Goal: Task Accomplishment & Management: Manage account settings

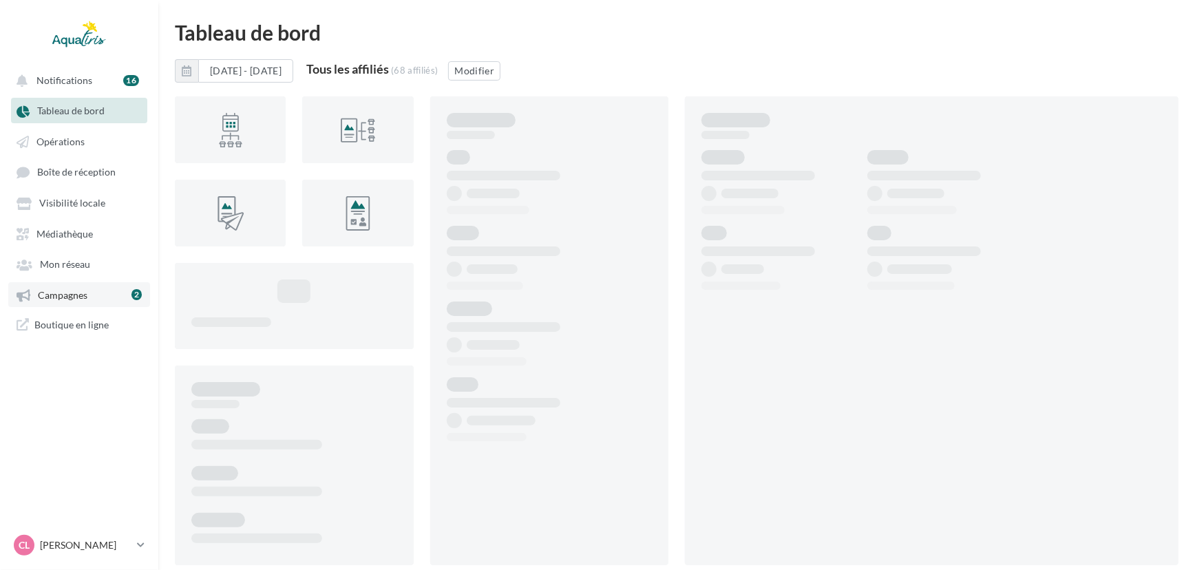
click at [96, 297] on link "Campagnes 2" at bounding box center [79, 294] width 142 height 25
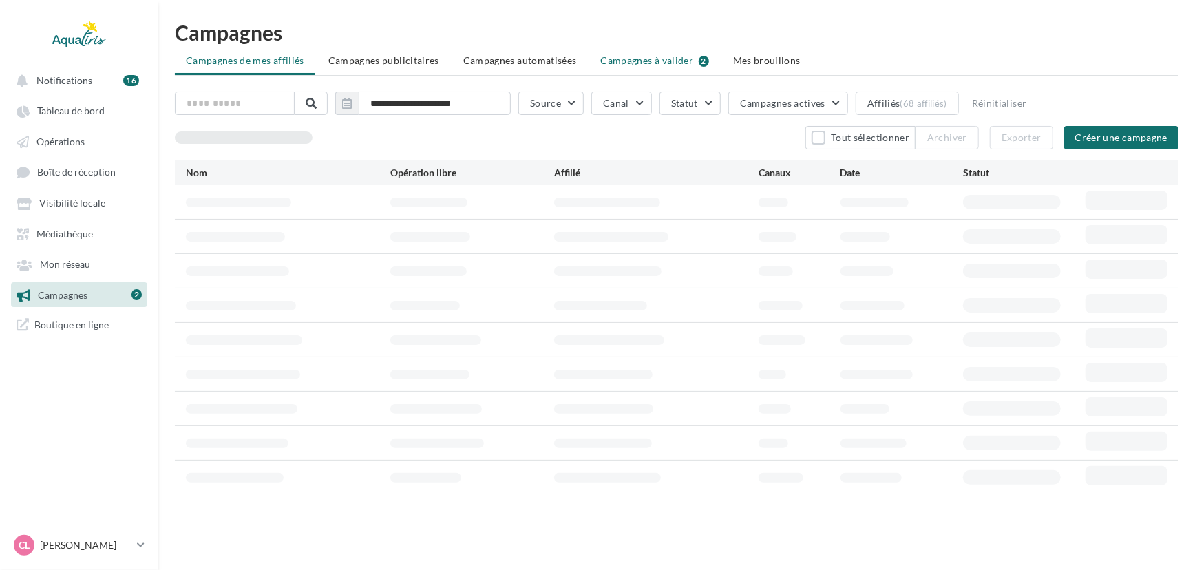
click at [644, 59] on span "Campagnes à valider" at bounding box center [647, 61] width 93 height 14
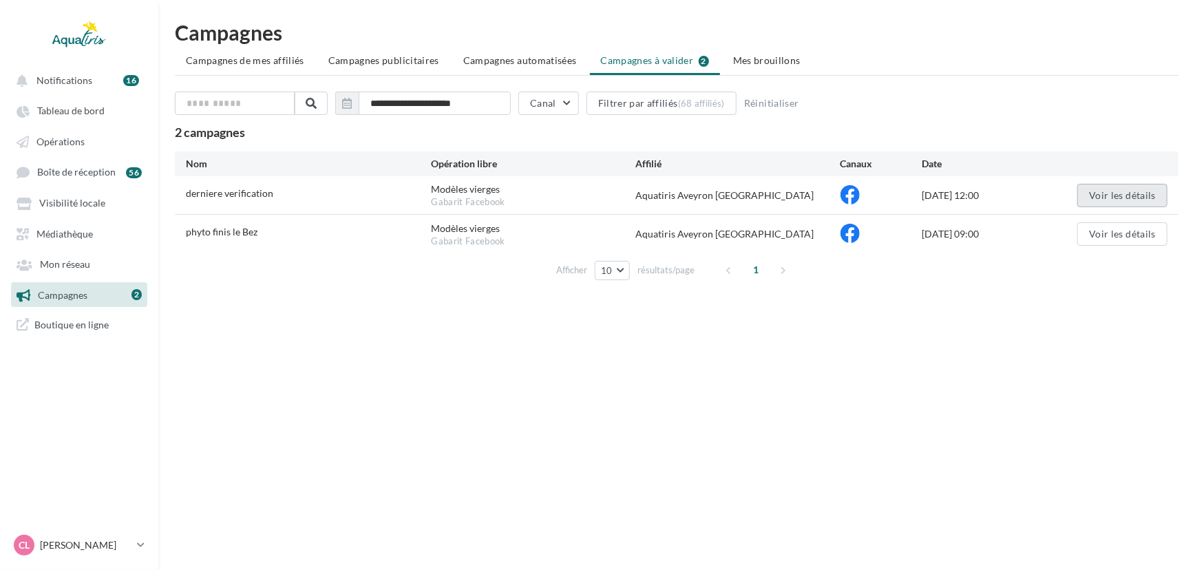
click at [1115, 190] on button "Voir les détails" at bounding box center [1122, 195] width 90 height 23
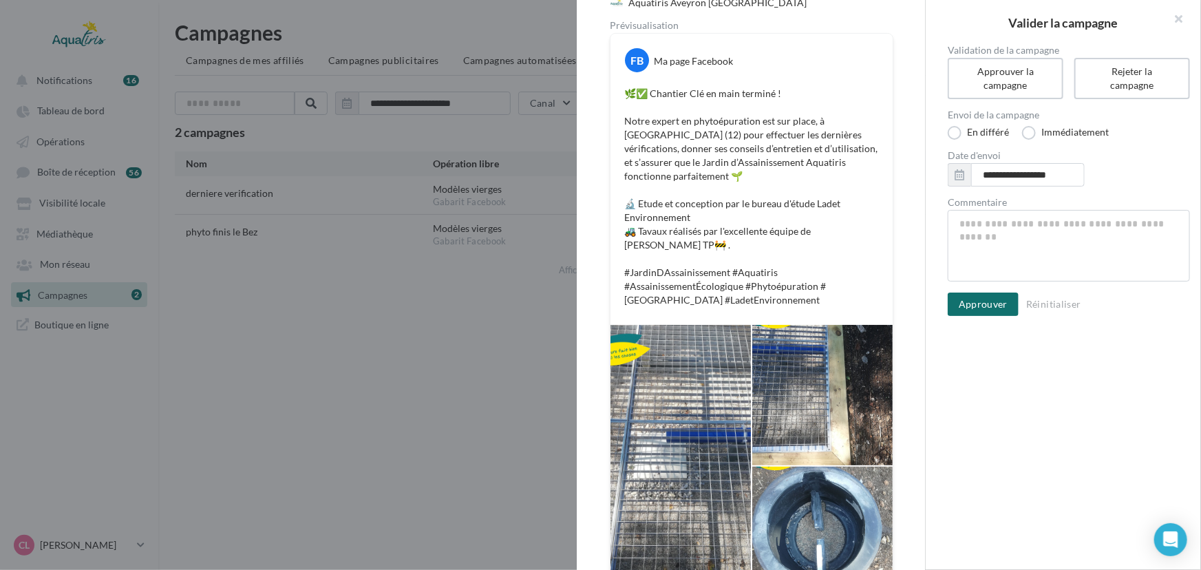
scroll to position [173, 0]
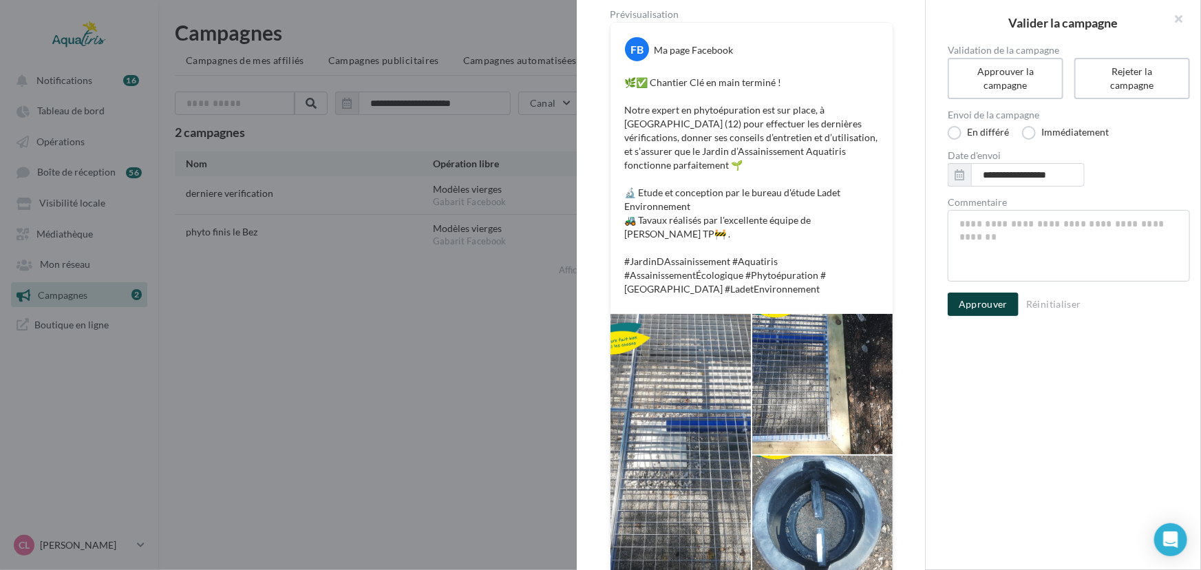
click at [974, 302] on button "Approuver" at bounding box center [983, 304] width 71 height 23
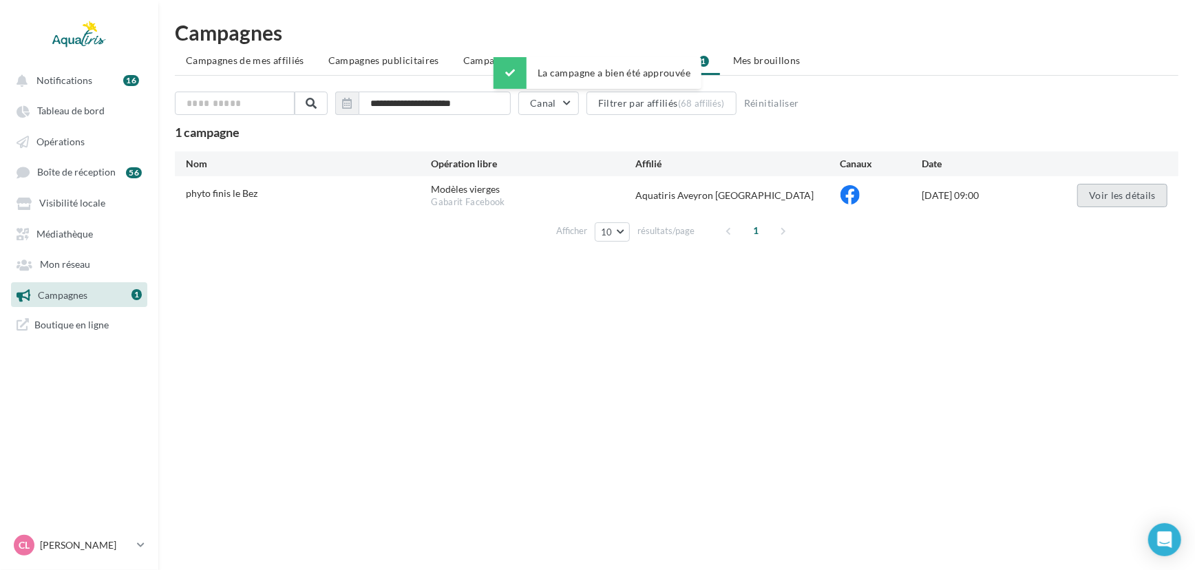
click at [1082, 196] on button "Voir les détails" at bounding box center [1122, 195] width 90 height 23
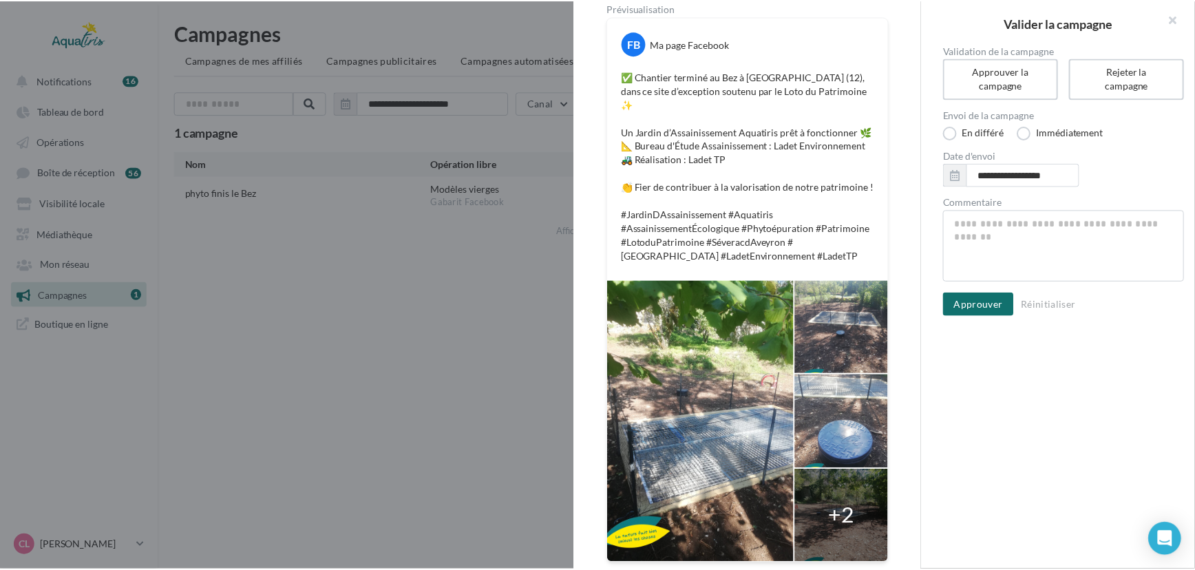
scroll to position [184, 0]
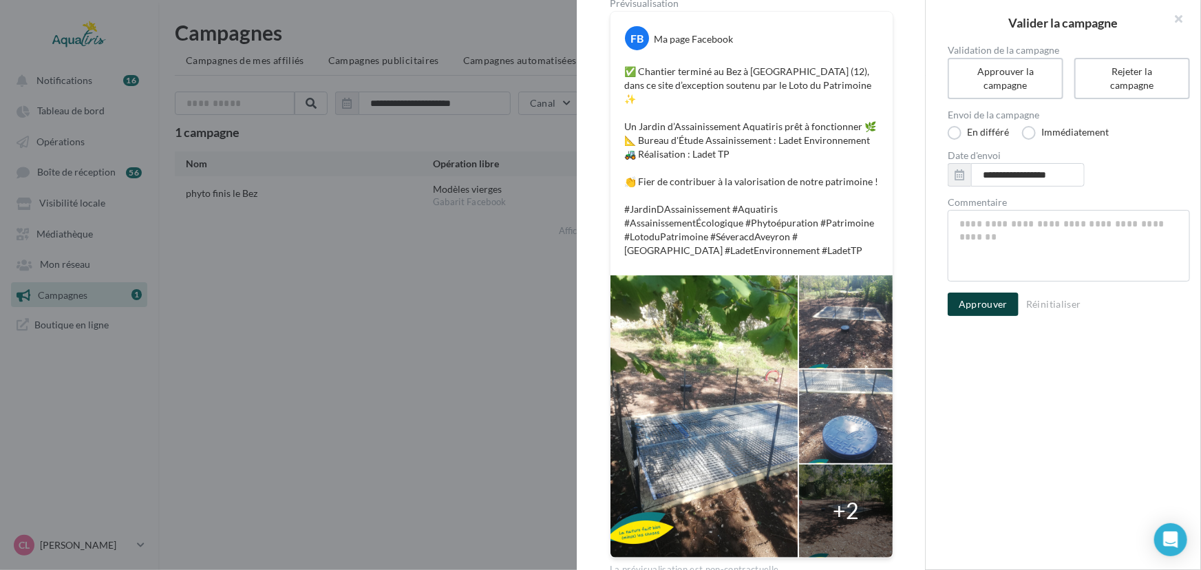
click at [983, 304] on button "Approuver" at bounding box center [983, 304] width 71 height 23
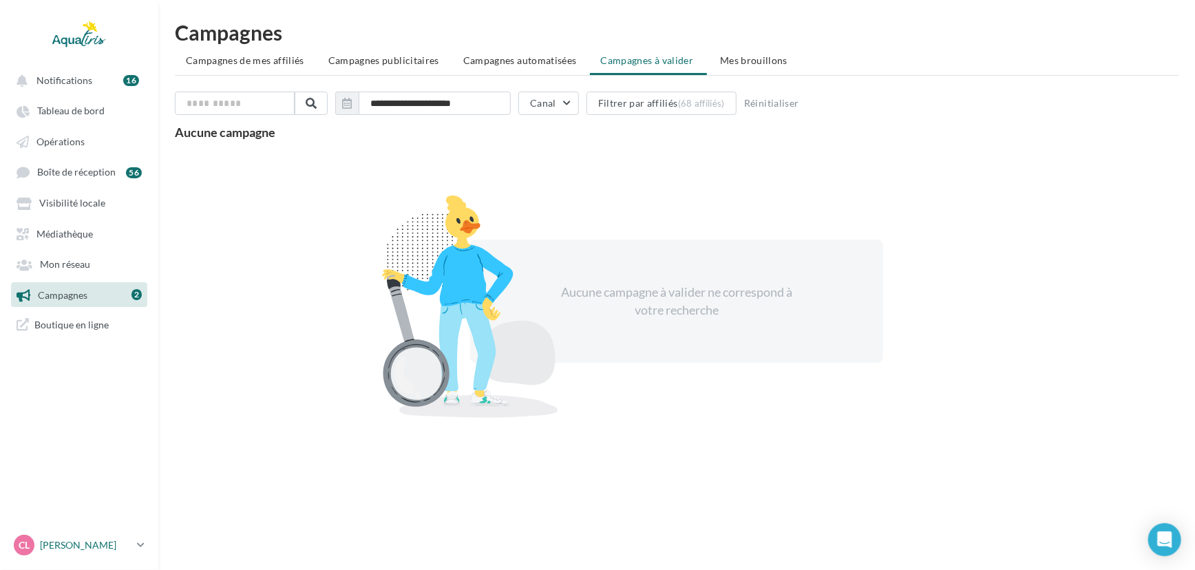
click at [136, 540] on link "CL [PERSON_NAME] [EMAIL_ADDRESS][DOMAIN_NAME]" at bounding box center [79, 545] width 136 height 26
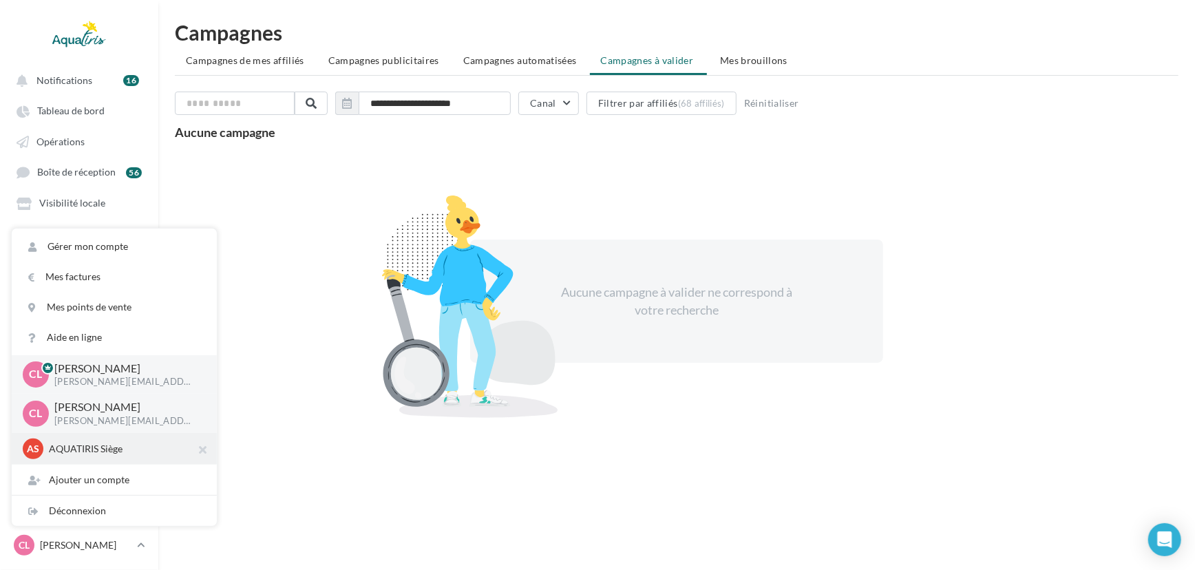
click at [98, 449] on p "AQUATIRIS Siège" at bounding box center [124, 449] width 151 height 14
